Goal: Information Seeking & Learning: Learn about a topic

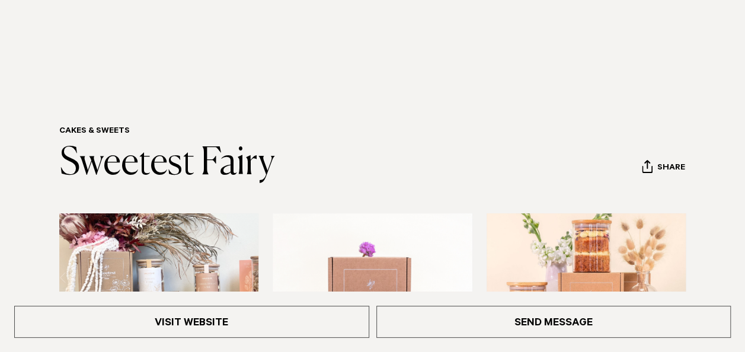
scroll to position [119, 0]
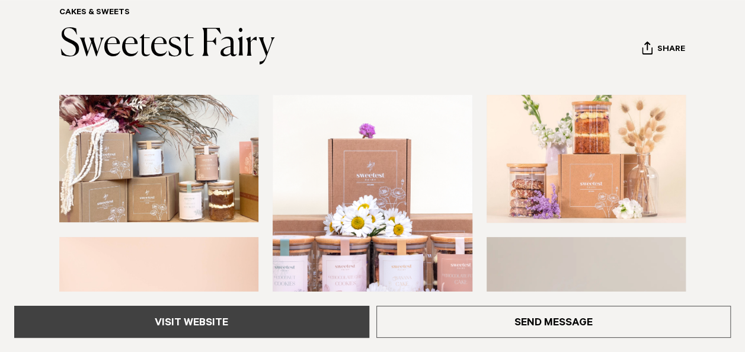
click at [207, 317] on link "Visit Website" at bounding box center [191, 322] width 355 height 32
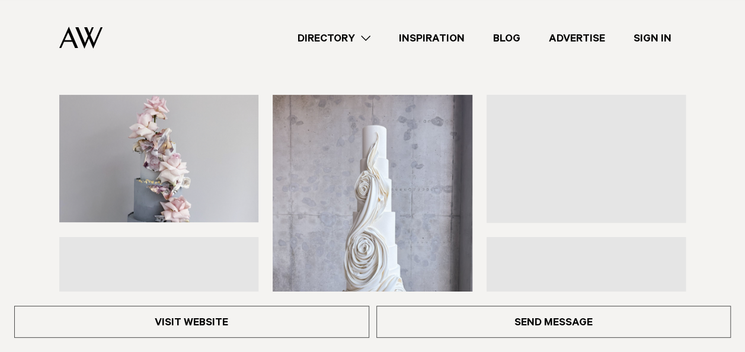
scroll to position [119, 0]
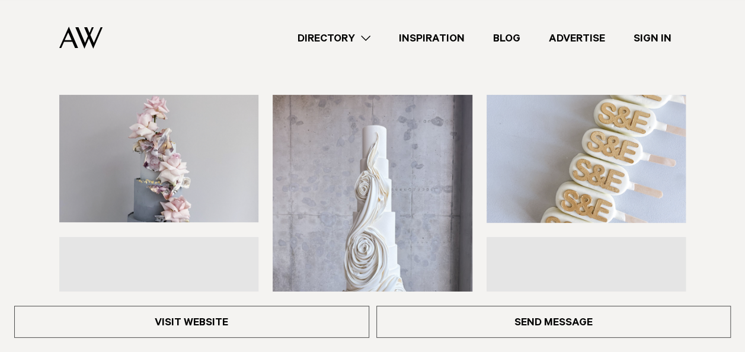
click at [216, 162] on img at bounding box center [158, 158] width 199 height 127
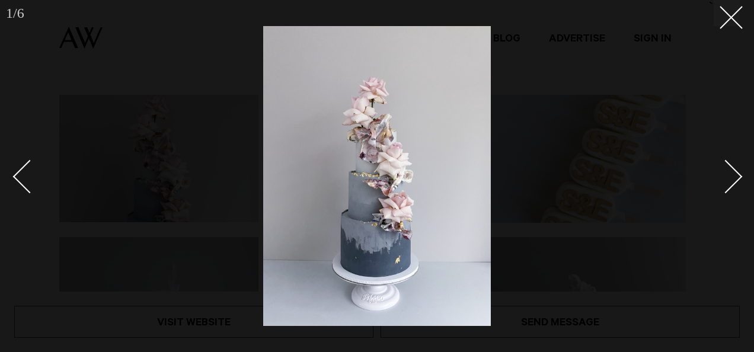
click at [734, 180] on div "Next slide" at bounding box center [726, 177] width 34 height 34
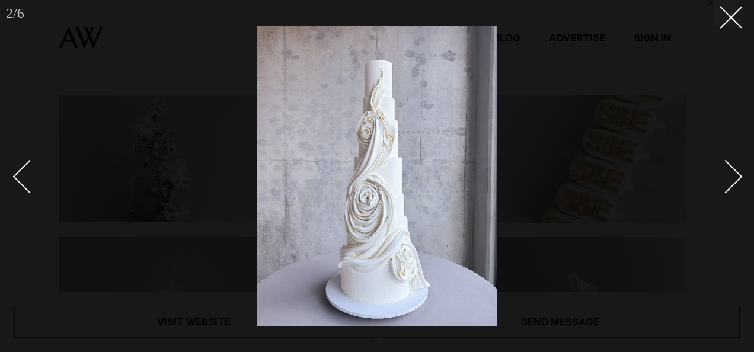
click at [734, 180] on div "Next slide" at bounding box center [726, 177] width 34 height 34
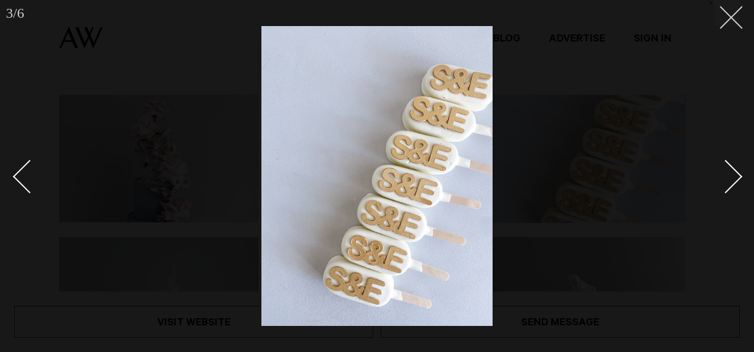
click at [730, 15] on icon at bounding box center [726, 13] width 14 height 14
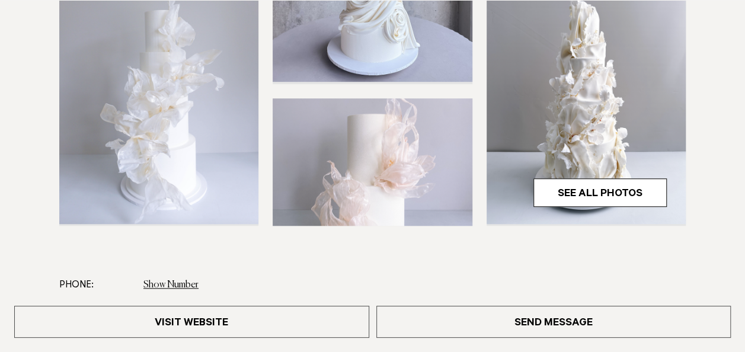
scroll to position [356, 0]
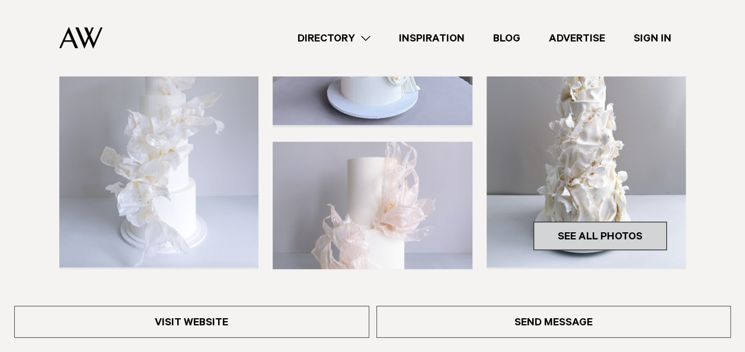
click at [585, 238] on link "See All Photos" at bounding box center [599, 236] width 133 height 28
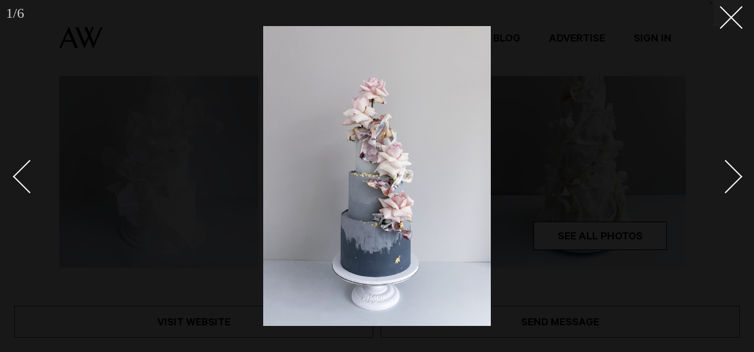
click at [731, 175] on div "Next slide" at bounding box center [726, 177] width 34 height 34
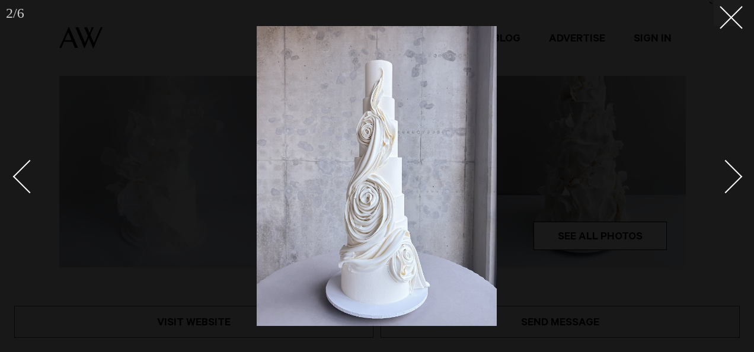
click at [731, 175] on div "Next slide" at bounding box center [726, 177] width 34 height 34
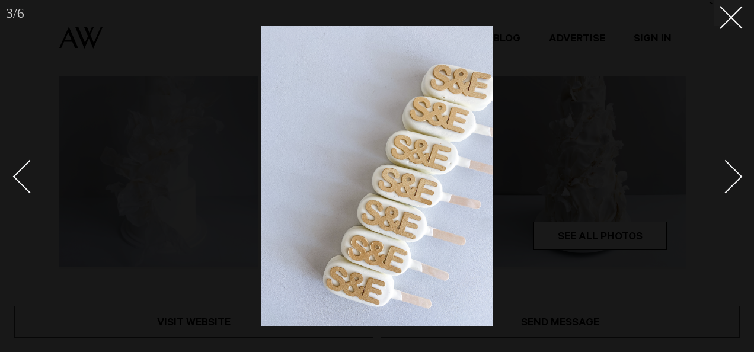
click at [731, 175] on div "Next slide" at bounding box center [726, 177] width 34 height 34
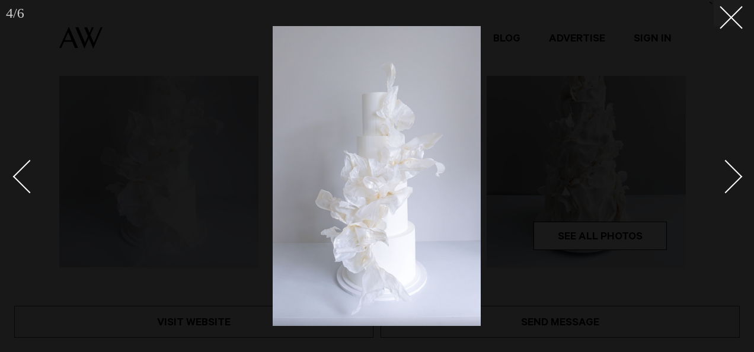
click at [731, 175] on div "Next slide" at bounding box center [726, 177] width 34 height 34
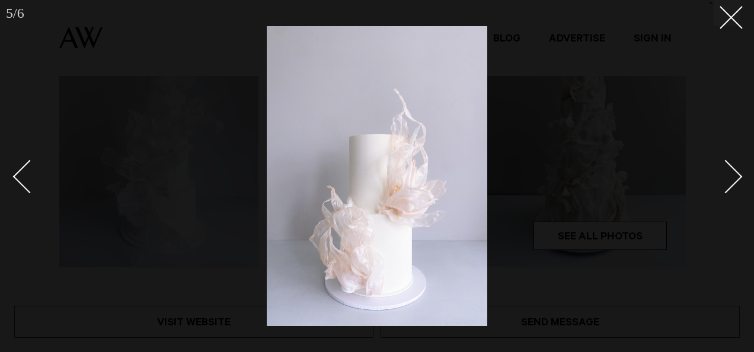
click at [731, 175] on div "Next slide" at bounding box center [726, 177] width 34 height 34
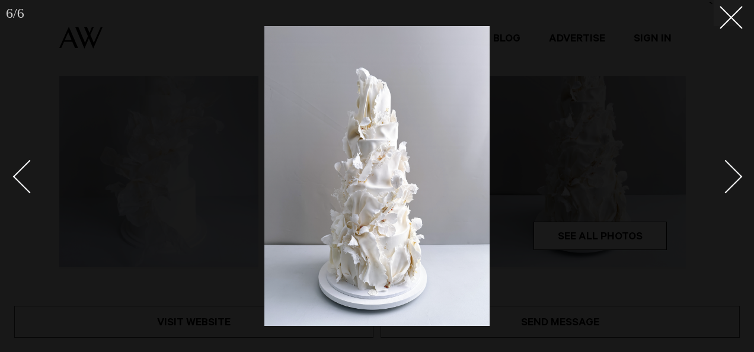
click at [731, 175] on div "Next slide" at bounding box center [726, 177] width 34 height 34
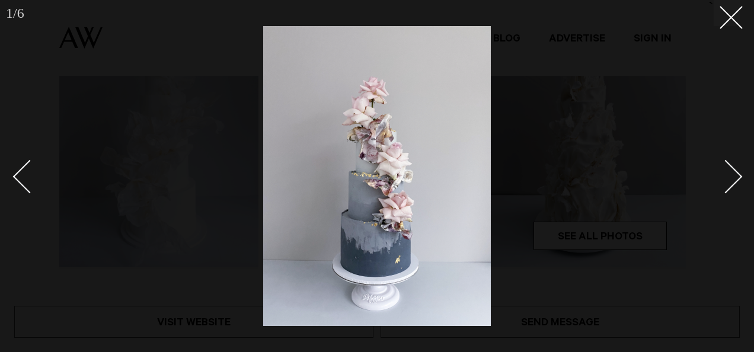
click at [731, 175] on div "Next slide" at bounding box center [726, 177] width 34 height 34
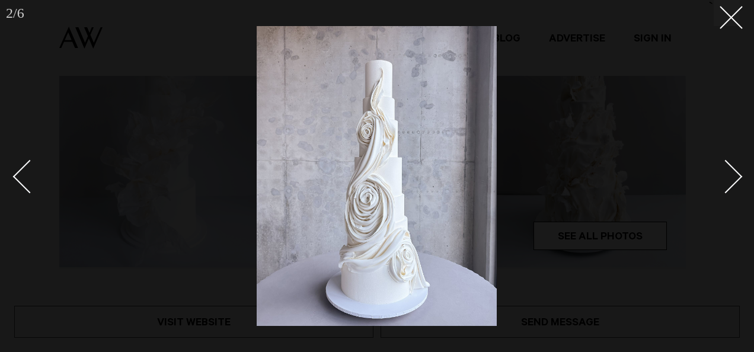
click at [731, 175] on div "Next slide" at bounding box center [726, 177] width 34 height 34
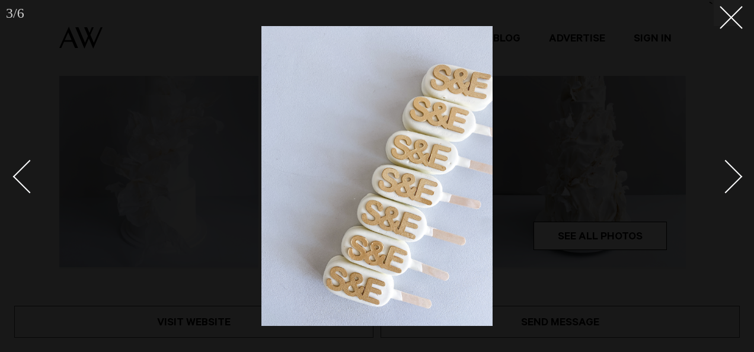
click at [731, 175] on div "Next slide" at bounding box center [726, 177] width 34 height 34
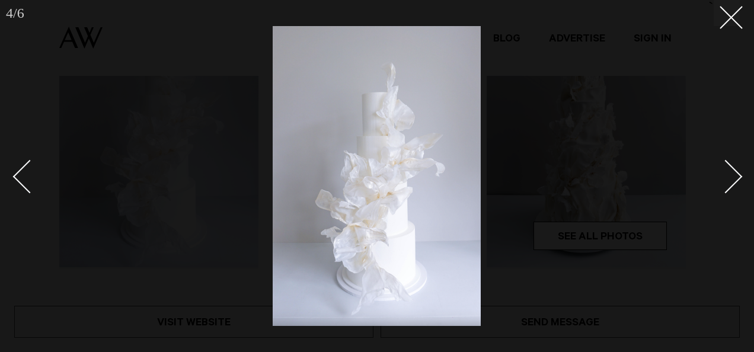
click at [731, 175] on div "Next slide" at bounding box center [726, 177] width 34 height 34
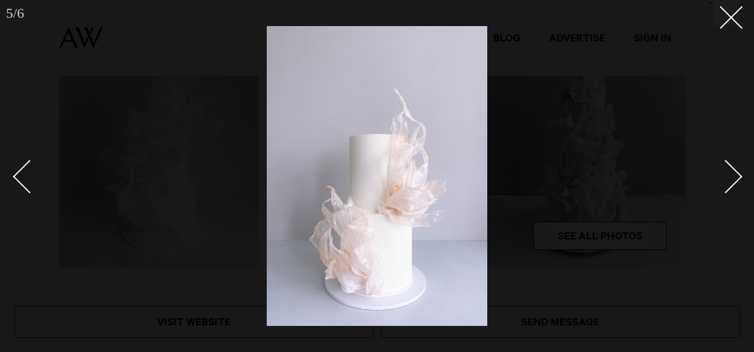
click at [731, 175] on div "Next slide" at bounding box center [726, 177] width 34 height 34
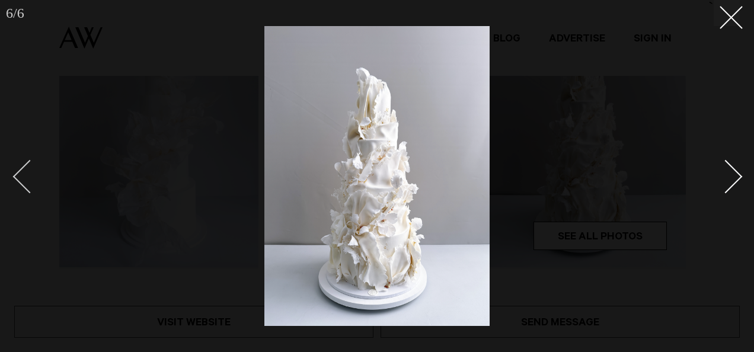
click at [24, 185] on div "Previous slide" at bounding box center [30, 177] width 34 height 34
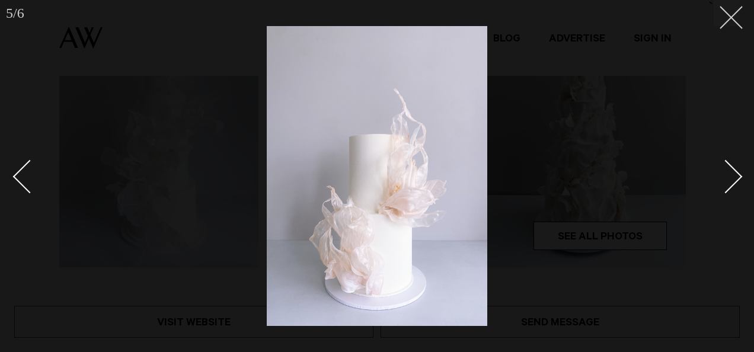
drag, startPoint x: 732, startPoint y: 15, endPoint x: 604, endPoint y: 158, distance: 191.4
click at [731, 15] on icon at bounding box center [726, 13] width 14 height 14
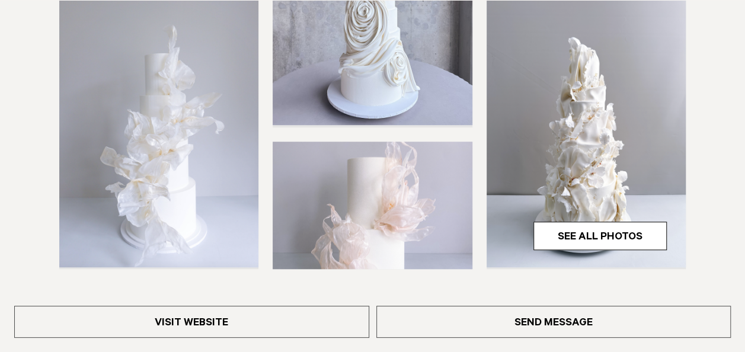
scroll to position [652, 0]
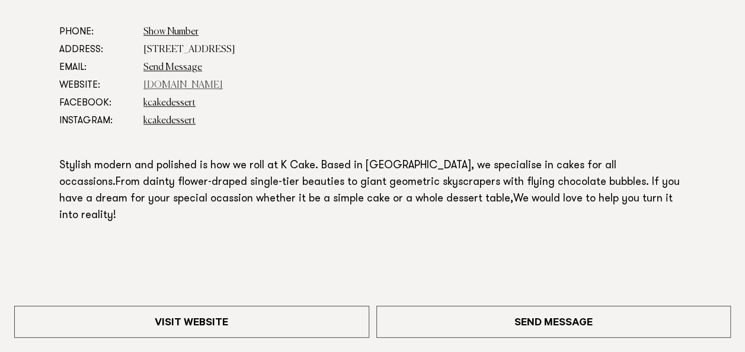
click at [163, 86] on link "www.kcake.co.nz" at bounding box center [182, 85] width 79 height 9
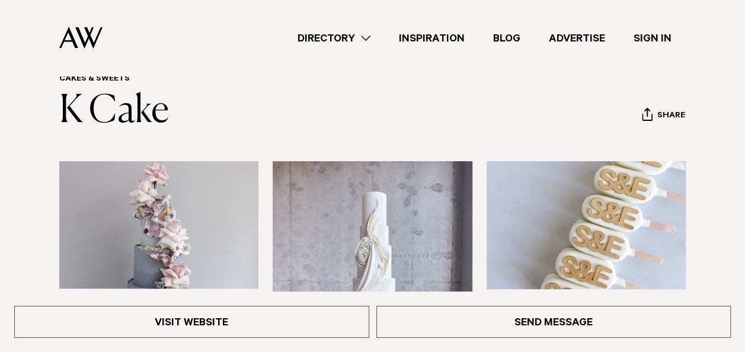
scroll to position [0, 0]
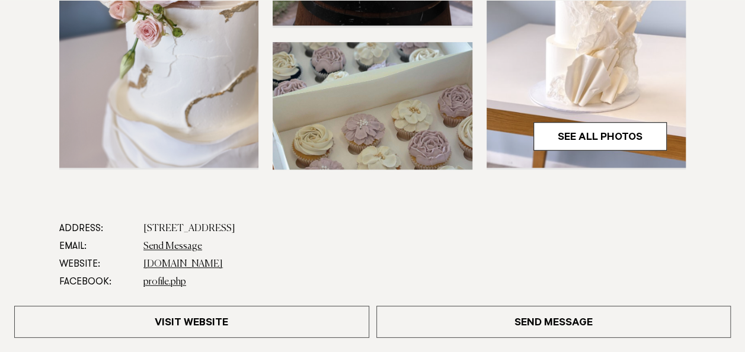
scroll to position [474, 0]
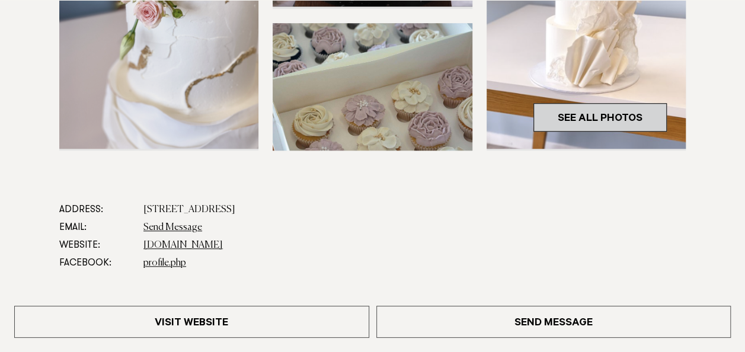
click at [578, 113] on link "See All Photos" at bounding box center [599, 117] width 133 height 28
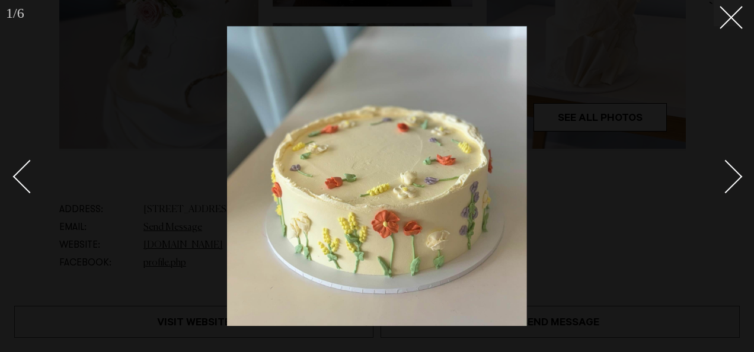
click at [732, 174] on div "Next slide" at bounding box center [726, 177] width 34 height 34
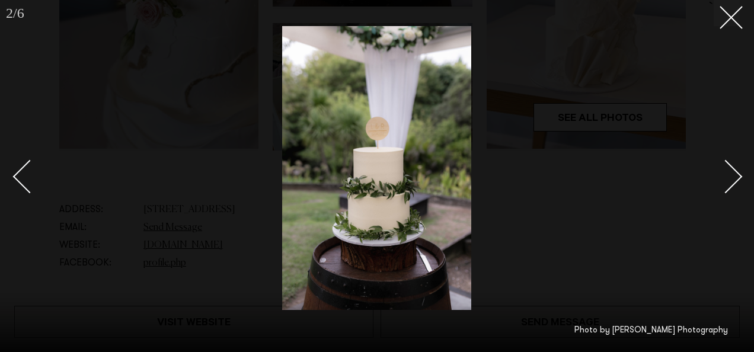
click at [732, 174] on div "Next slide" at bounding box center [726, 177] width 34 height 34
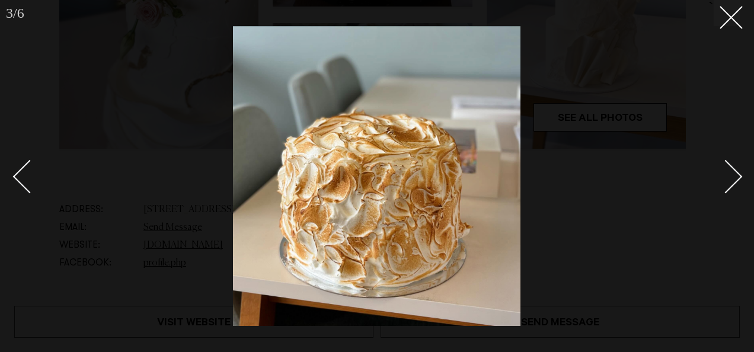
click at [732, 174] on div "Next slide" at bounding box center [726, 177] width 34 height 34
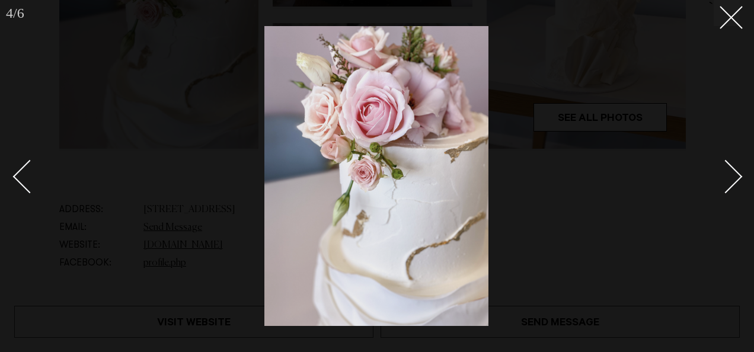
click at [732, 174] on div "Next slide" at bounding box center [726, 177] width 34 height 34
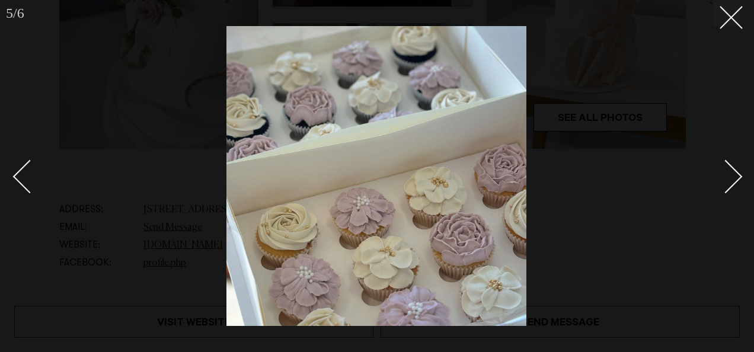
click at [732, 174] on div "Next slide" at bounding box center [726, 177] width 34 height 34
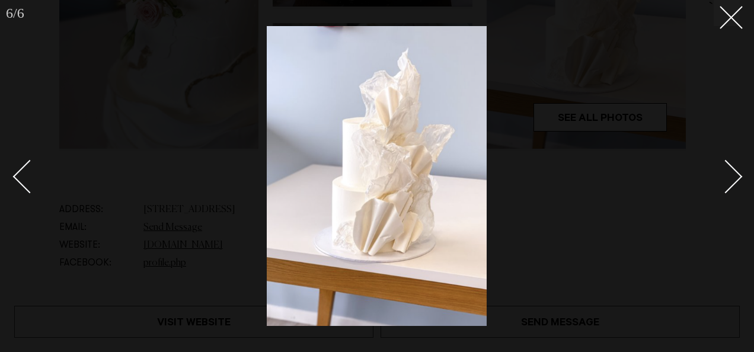
click at [732, 174] on div "Next slide" at bounding box center [726, 177] width 34 height 34
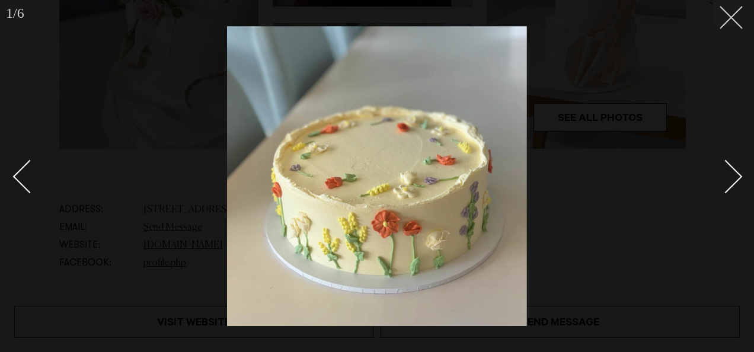
click at [731, 15] on icon at bounding box center [726, 13] width 14 height 14
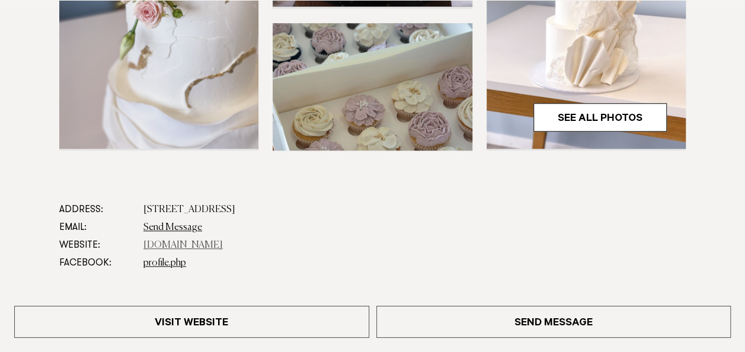
click at [206, 241] on link "www.jennamareecakes.co.nz" at bounding box center [182, 245] width 79 height 9
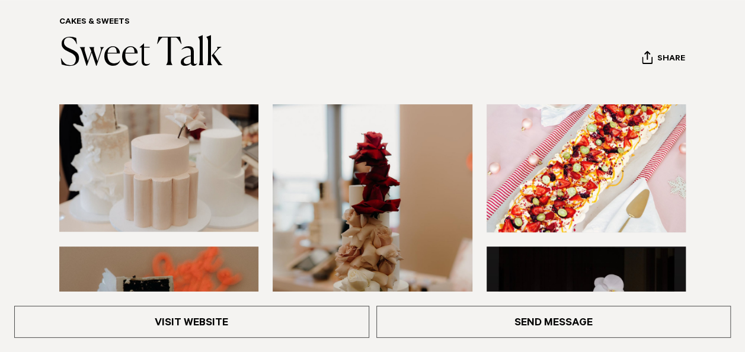
scroll to position [119, 0]
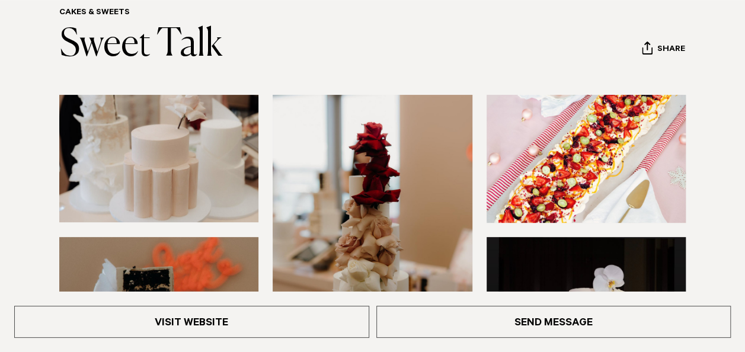
click at [596, 171] on img at bounding box center [586, 158] width 199 height 127
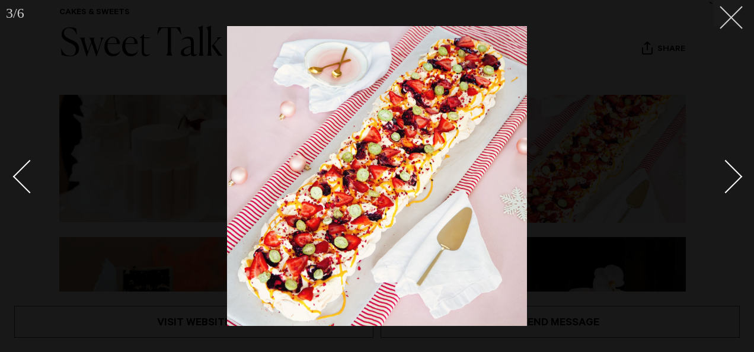
click at [728, 20] on line at bounding box center [731, 18] width 22 height 22
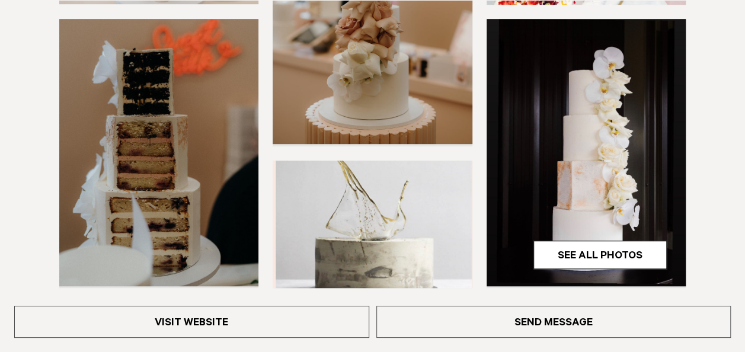
scroll to position [356, 0]
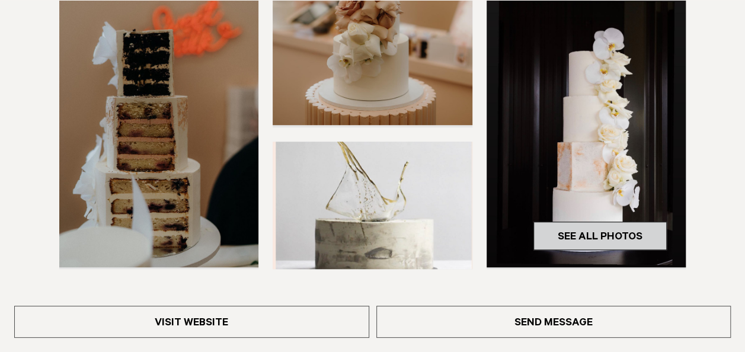
click at [573, 238] on link "See All Photos" at bounding box center [599, 236] width 133 height 28
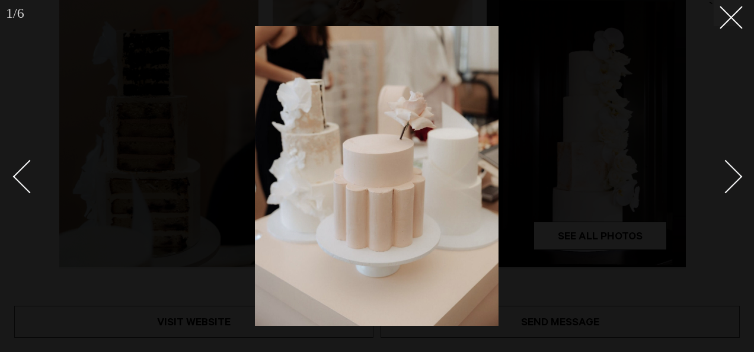
click at [732, 174] on div "Next slide" at bounding box center [726, 177] width 34 height 34
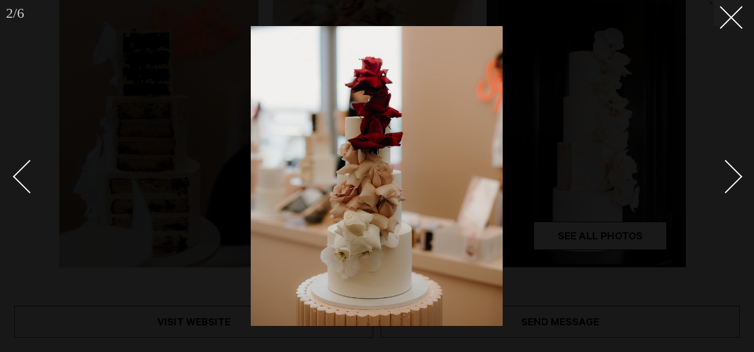
drag, startPoint x: 17, startPoint y: 183, endPoint x: 242, endPoint y: 185, distance: 225.8
click at [17, 183] on link at bounding box center [34, 175] width 41 height 59
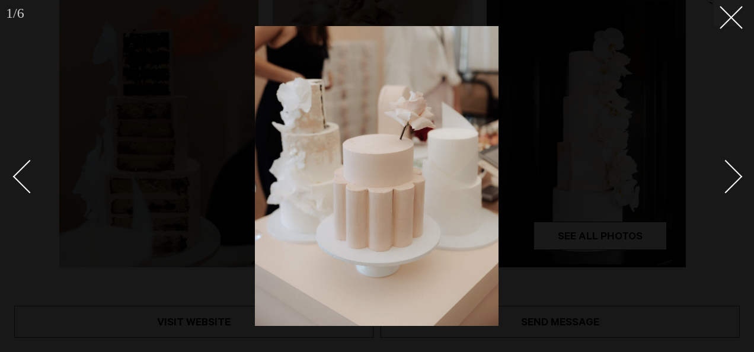
click at [736, 171] on div "Next slide" at bounding box center [726, 177] width 34 height 34
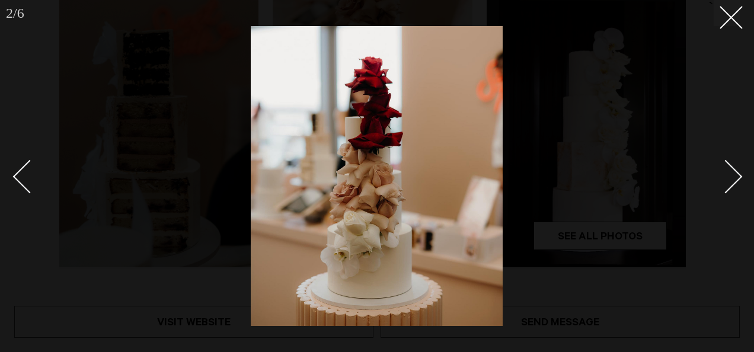
click at [737, 177] on div "Next slide" at bounding box center [726, 177] width 34 height 34
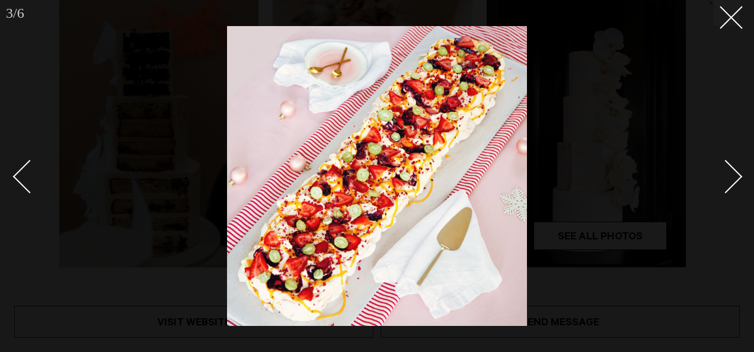
click at [737, 177] on div "Next slide" at bounding box center [726, 177] width 34 height 34
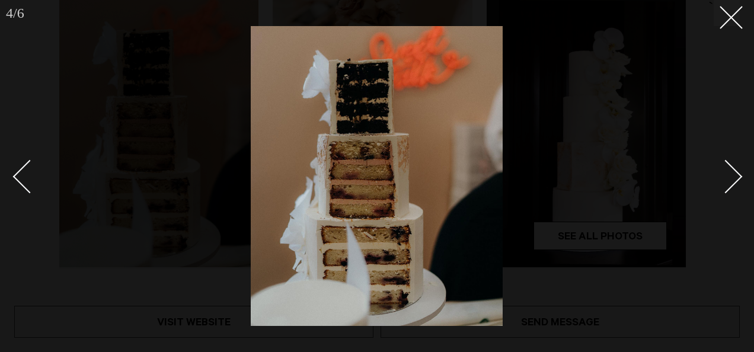
click at [737, 177] on div "Next slide" at bounding box center [726, 177] width 34 height 34
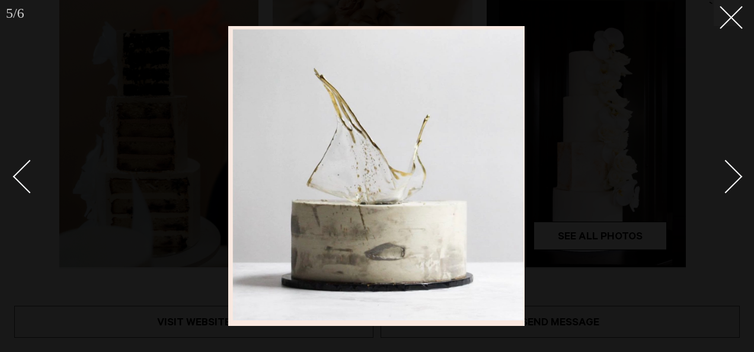
click at [737, 177] on div "Next slide" at bounding box center [726, 177] width 34 height 34
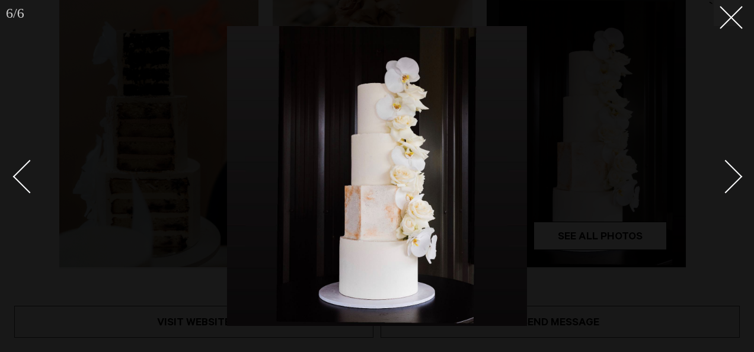
click at [737, 177] on div "Next slide" at bounding box center [726, 177] width 34 height 34
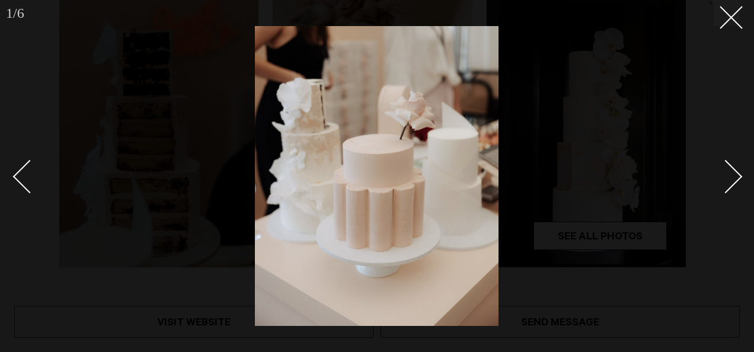
click at [737, 177] on div "Next slide" at bounding box center [726, 177] width 34 height 34
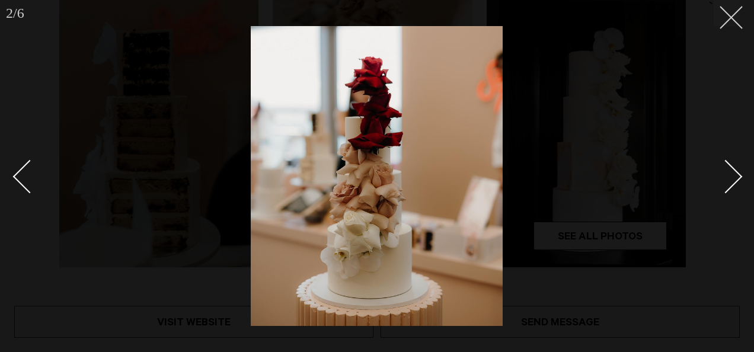
click at [725, 19] on icon at bounding box center [726, 13] width 14 height 14
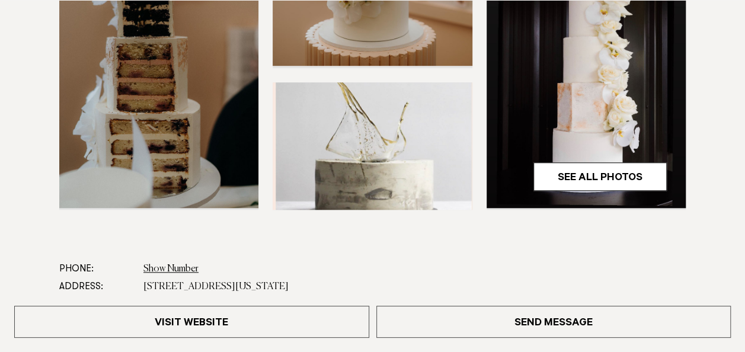
scroll to position [474, 0]
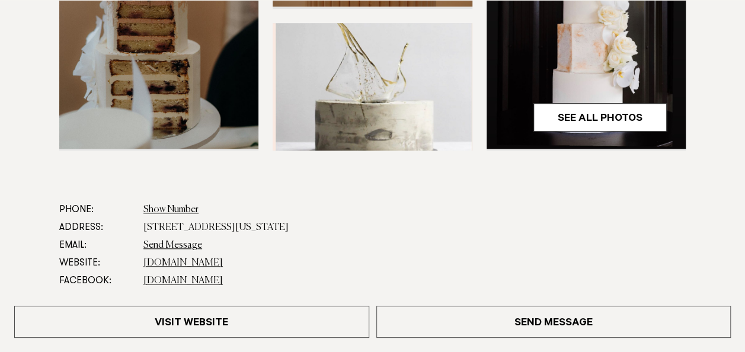
drag, startPoint x: 199, startPoint y: 223, endPoint x: 427, endPoint y: 244, distance: 228.5
click at [427, 244] on dl "Phone: Show Number 0221393471 Address: 24 Virginia Avenue East, Eden Terrace, A…" at bounding box center [372, 254] width 626 height 107
click at [165, 261] on link "sweettalk.nz" at bounding box center [182, 262] width 79 height 9
click at [366, 260] on dd "sweettalk.nz" at bounding box center [414, 263] width 542 height 18
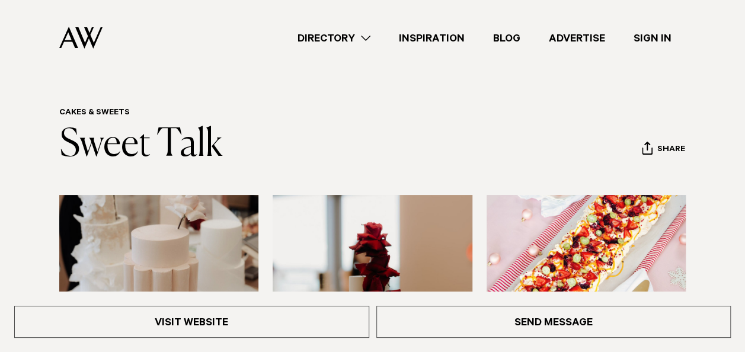
scroll to position [0, 0]
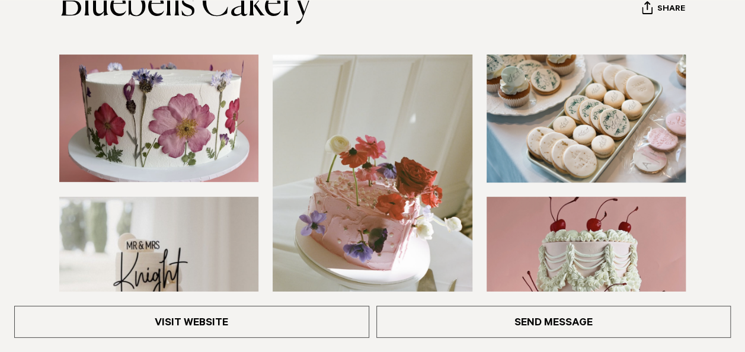
scroll to position [178, 0]
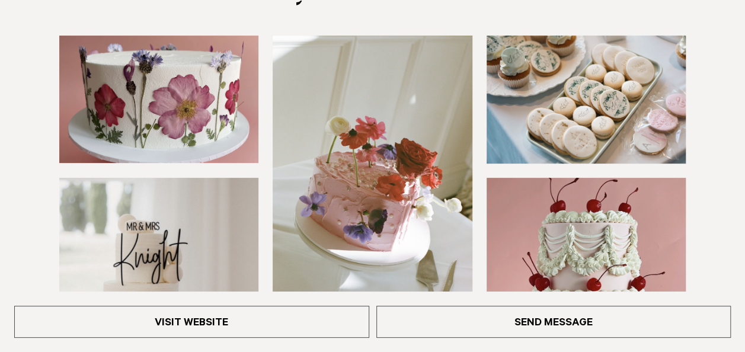
click at [124, 84] on img at bounding box center [158, 99] width 199 height 127
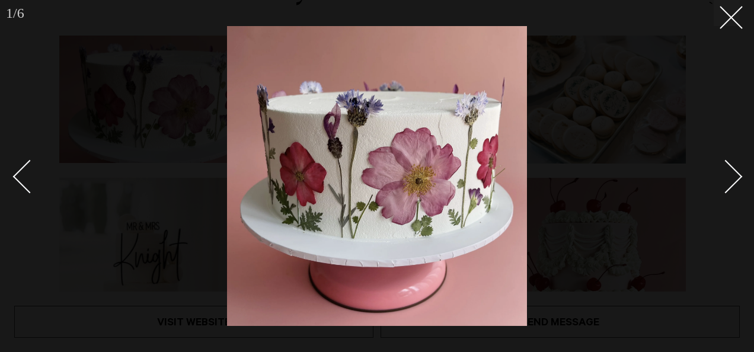
click at [735, 183] on link at bounding box center [718, 175] width 41 height 59
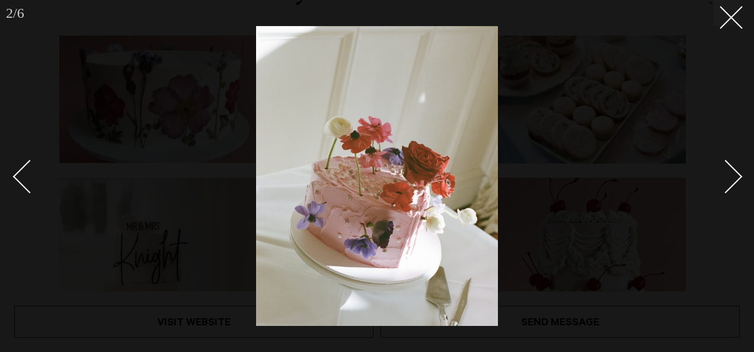
drag, startPoint x: 735, startPoint y: 183, endPoint x: 721, endPoint y: 192, distance: 17.3
click at [735, 184] on link at bounding box center [718, 175] width 41 height 59
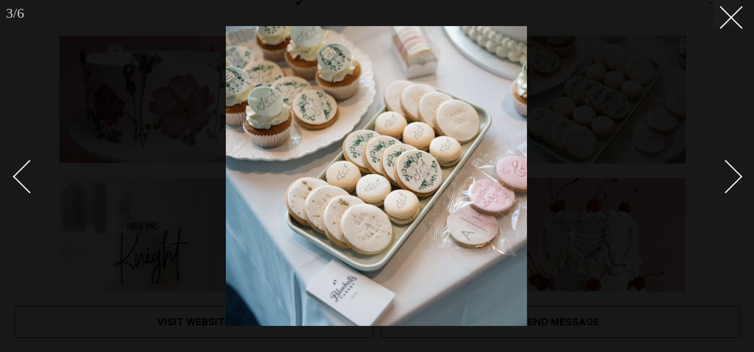
click at [732, 177] on div "Next slide" at bounding box center [726, 177] width 34 height 34
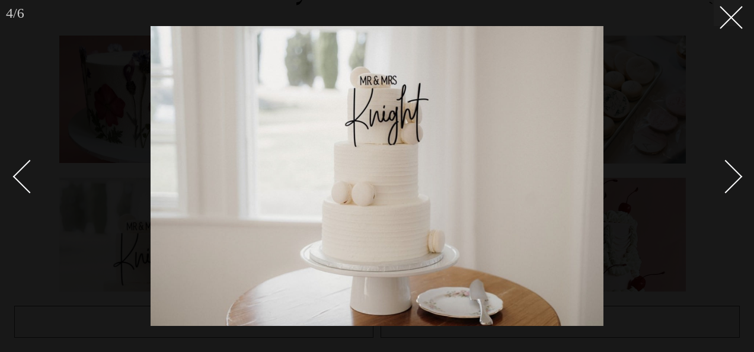
click at [732, 177] on div "Next slide" at bounding box center [726, 177] width 34 height 34
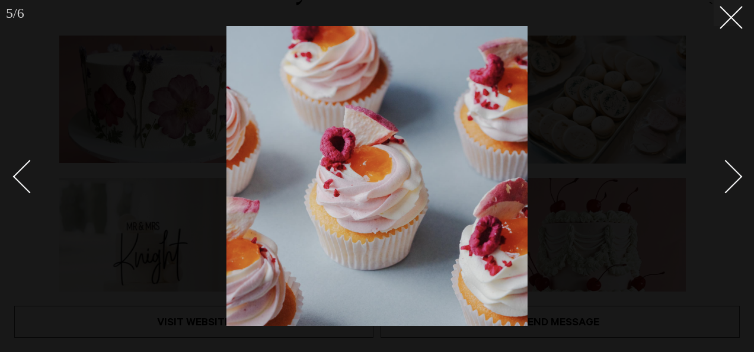
click at [732, 177] on div "Next slide" at bounding box center [726, 177] width 34 height 34
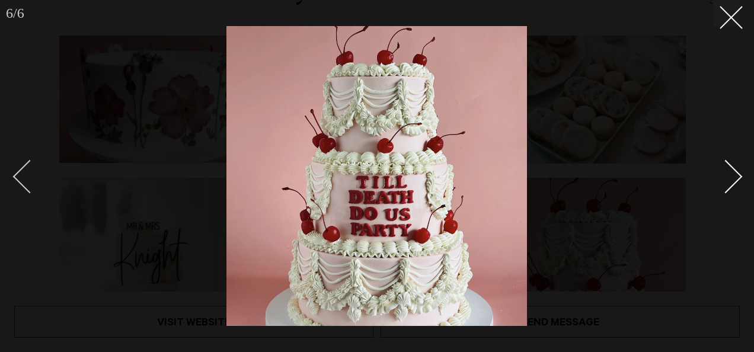
click at [29, 173] on div "Previous slide" at bounding box center [30, 177] width 34 height 34
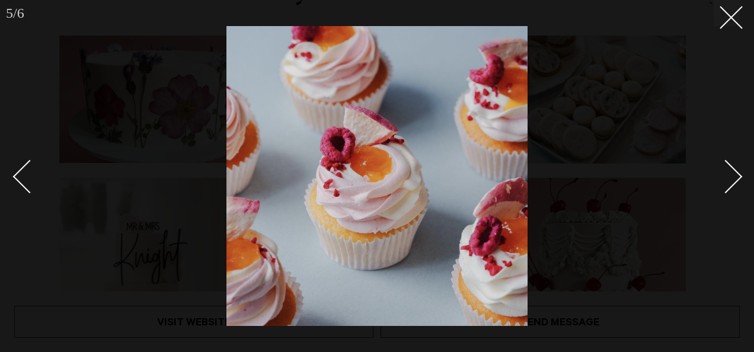
click at [737, 175] on div "Next slide" at bounding box center [726, 177] width 34 height 34
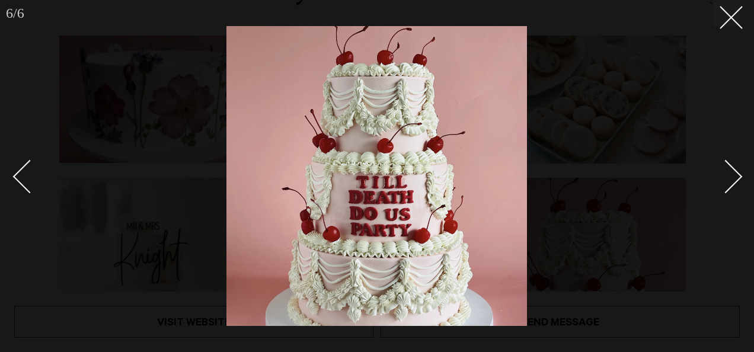
click at [737, 175] on div "Next slide" at bounding box center [726, 177] width 34 height 34
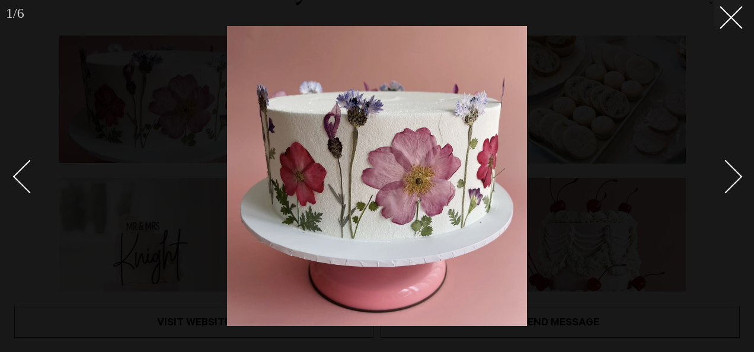
click at [737, 175] on div "Next slide" at bounding box center [726, 177] width 34 height 34
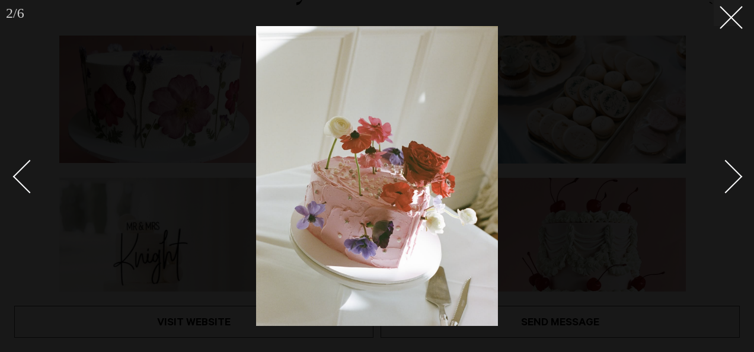
drag, startPoint x: 737, startPoint y: 175, endPoint x: 603, endPoint y: 68, distance: 170.8
click at [736, 174] on div "Next slide" at bounding box center [726, 177] width 34 height 34
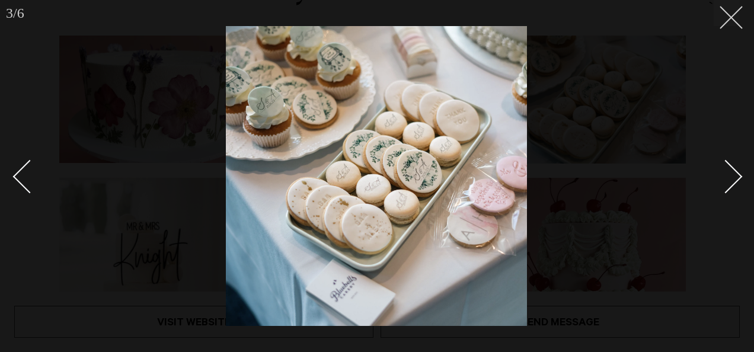
click at [738, 11] on button at bounding box center [726, 13] width 26 height 26
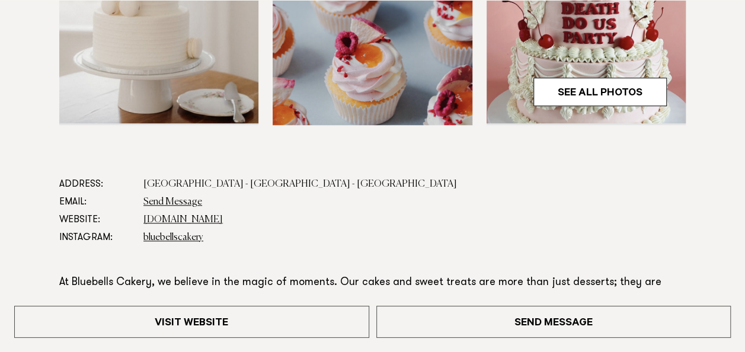
scroll to position [533, 0]
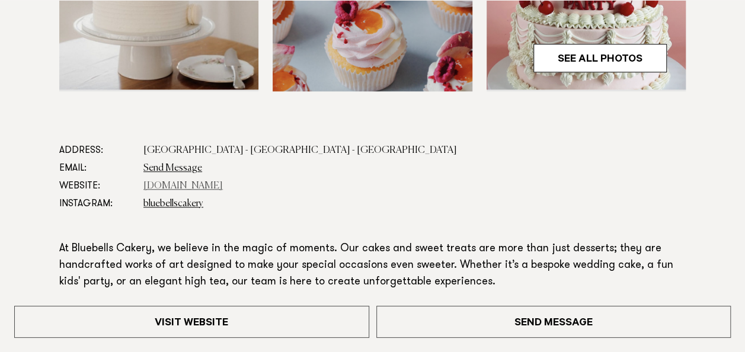
click at [213, 184] on link "[DOMAIN_NAME]" at bounding box center [182, 185] width 79 height 9
